Goal: Obtain resource: Download file/media

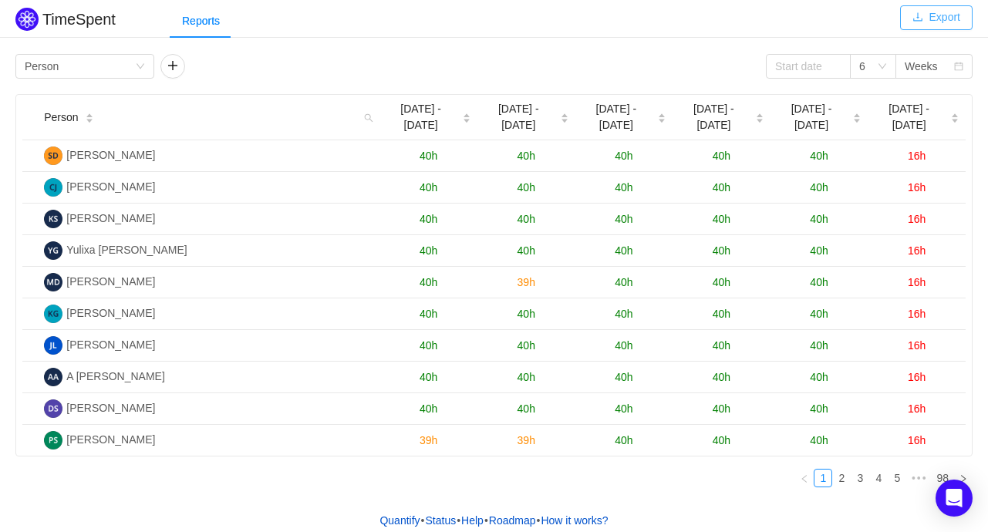
click at [957, 15] on button "Export" at bounding box center [936, 17] width 73 height 25
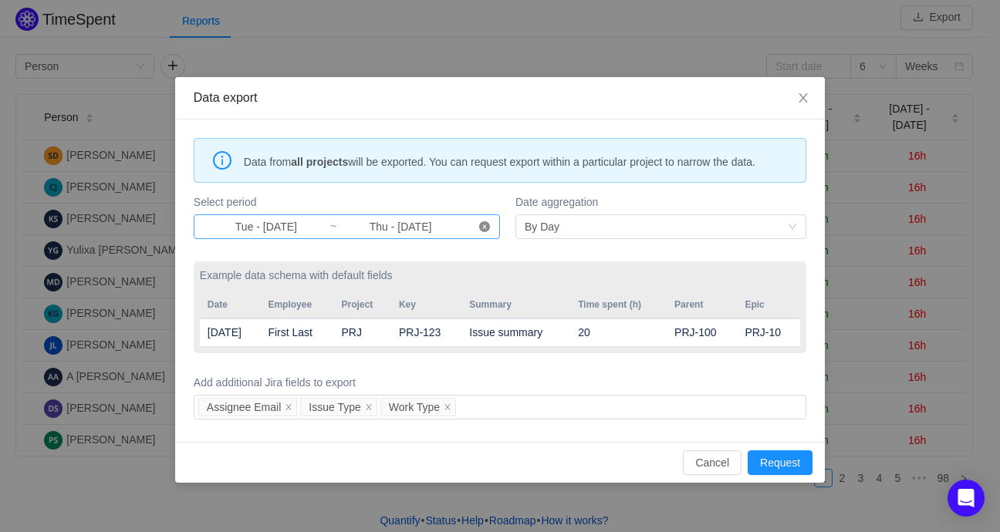
click at [482, 227] on icon "icon: close-circle" at bounding box center [484, 226] width 11 height 11
click at [241, 225] on input at bounding box center [266, 226] width 127 height 17
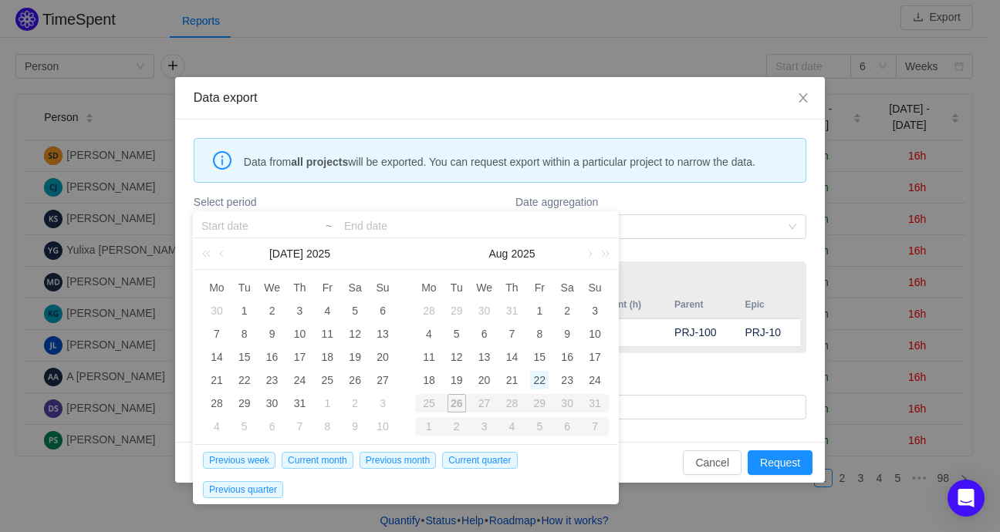
click at [540, 378] on div "22" at bounding box center [539, 380] width 19 height 19
type input "Fri - [DATE]"
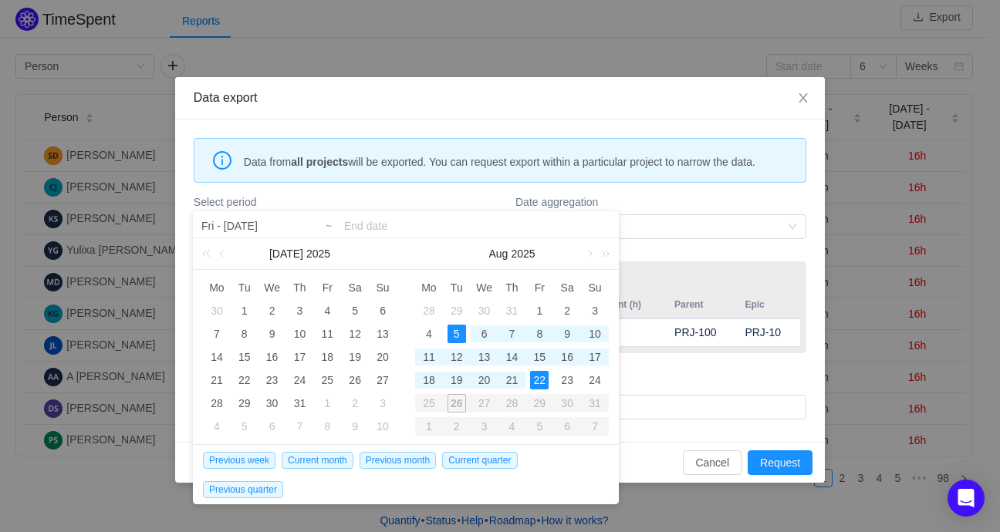
click at [386, 230] on input at bounding box center [477, 226] width 266 height 19
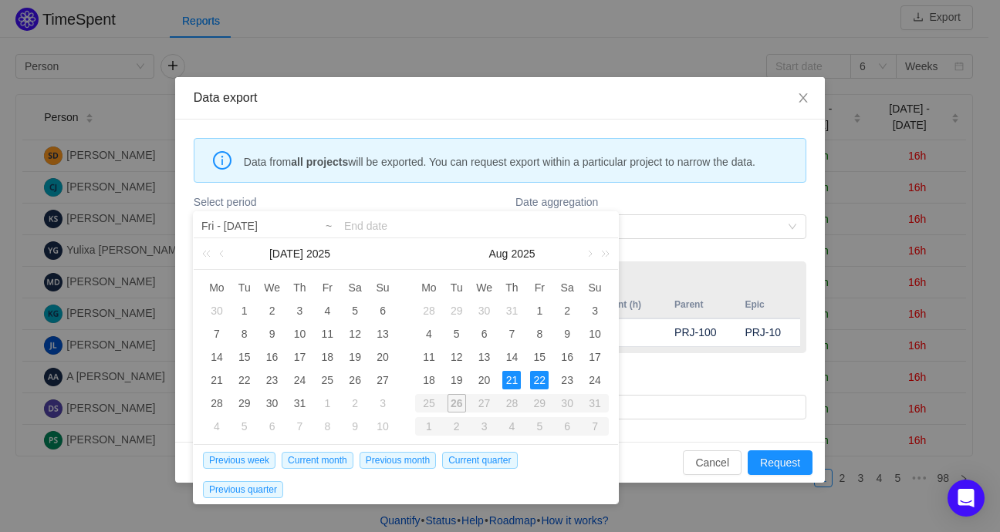
click at [427, 405] on div "25" at bounding box center [429, 403] width 28 height 19
type input "Tue - [DATE]"
type input "Thu - [DATE]"
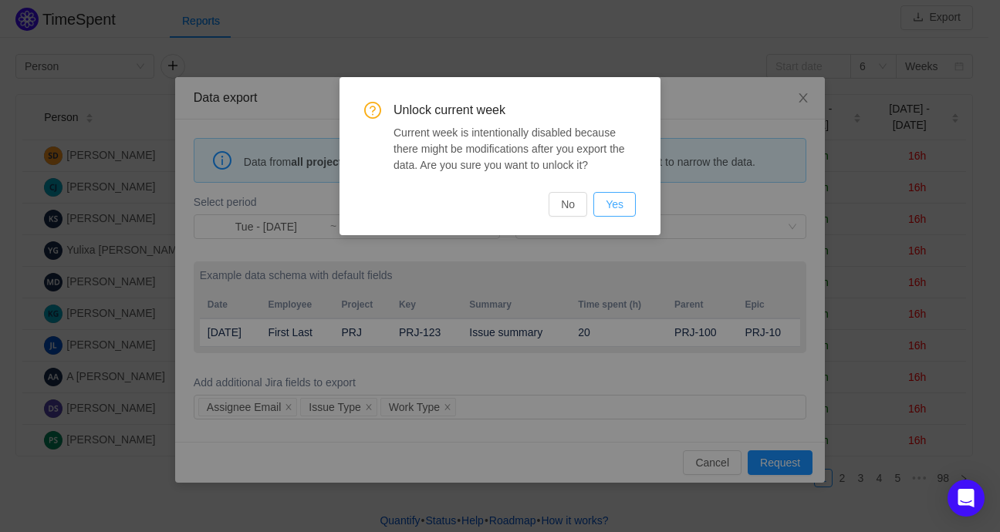
click at [625, 200] on button "Yes" at bounding box center [614, 204] width 42 height 25
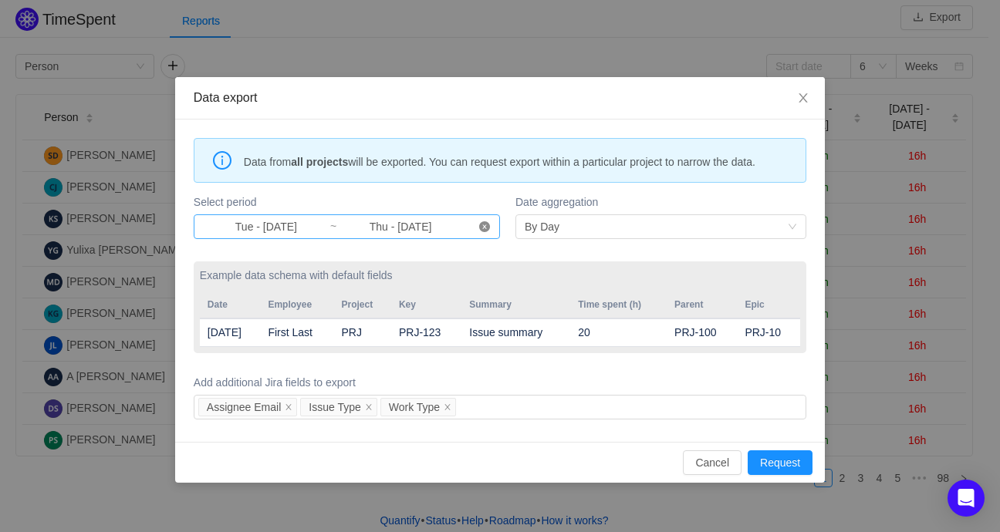
click at [484, 226] on icon "icon: close-circle" at bounding box center [484, 226] width 11 height 11
click at [269, 221] on input at bounding box center [266, 226] width 127 height 17
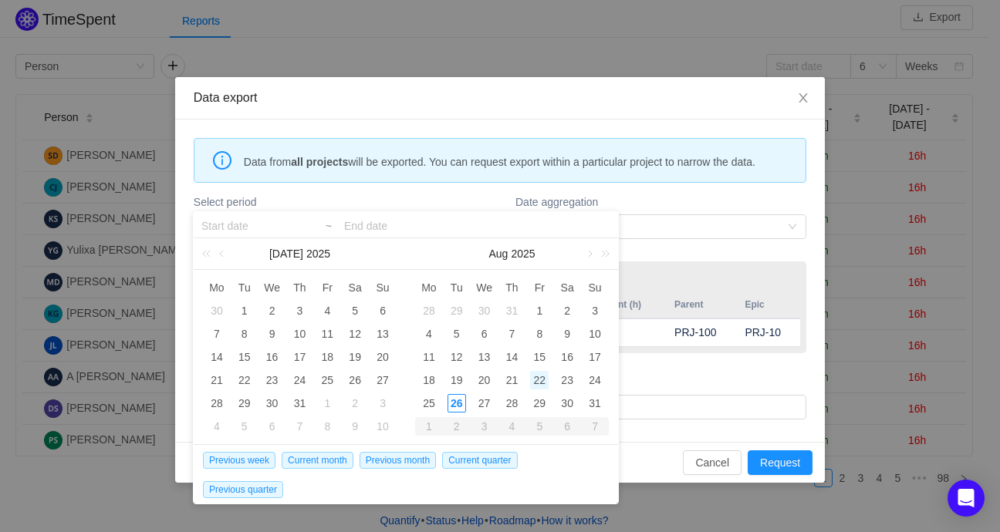
click at [543, 380] on div "22" at bounding box center [539, 380] width 19 height 19
type input "Fri - [DATE]"
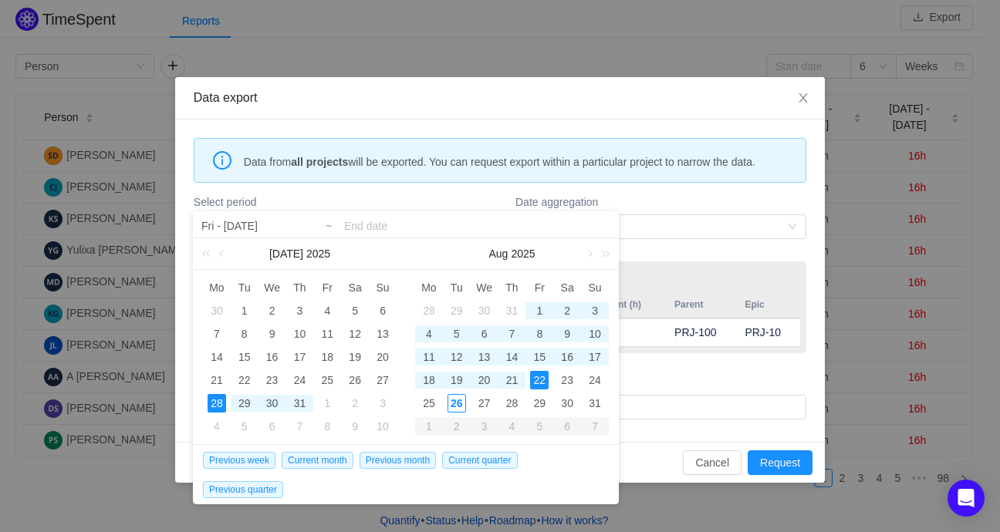
click at [370, 226] on input at bounding box center [477, 226] width 266 height 19
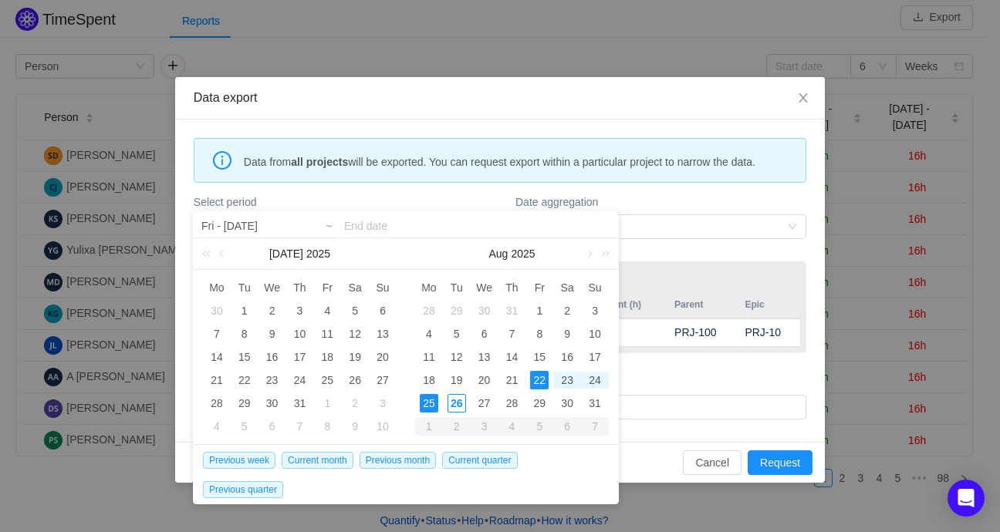
click at [429, 402] on div "25" at bounding box center [429, 403] width 19 height 19
type input "Fri - [DATE]"
type input "Mon - [DATE]"
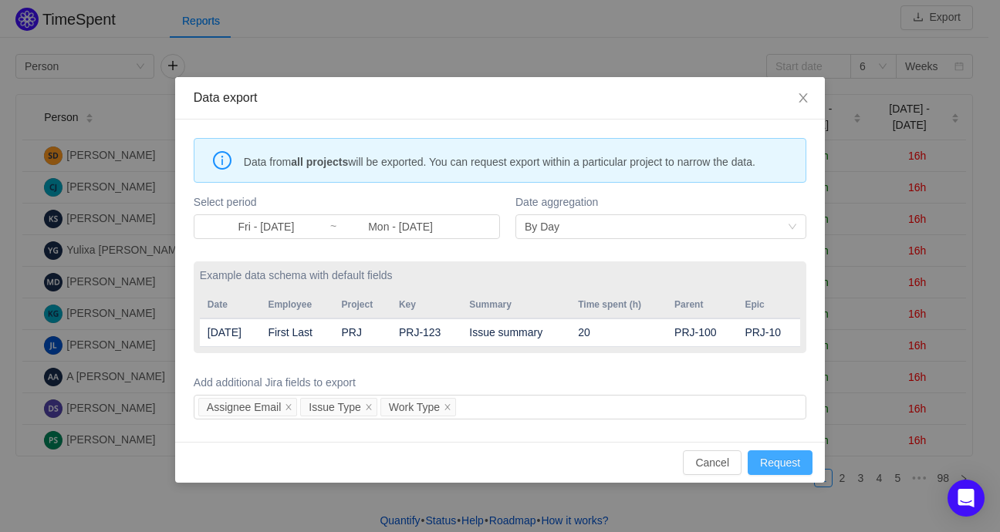
click at [789, 461] on button "Request" at bounding box center [780, 463] width 65 height 25
